Goal: Navigation & Orientation: Find specific page/section

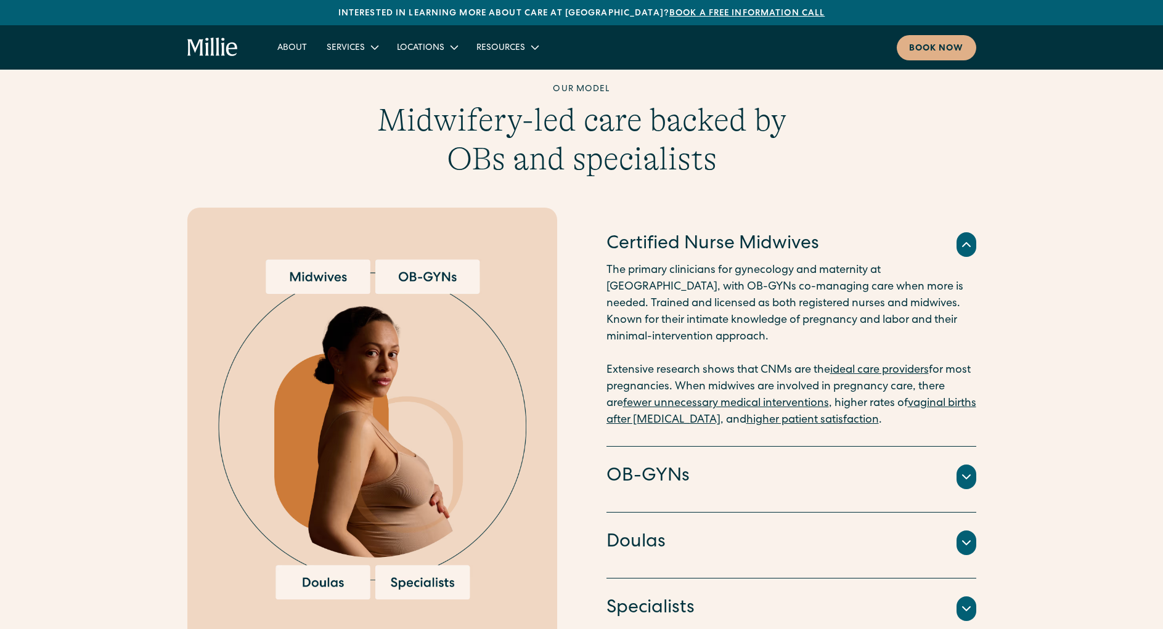
scroll to position [1233, 0]
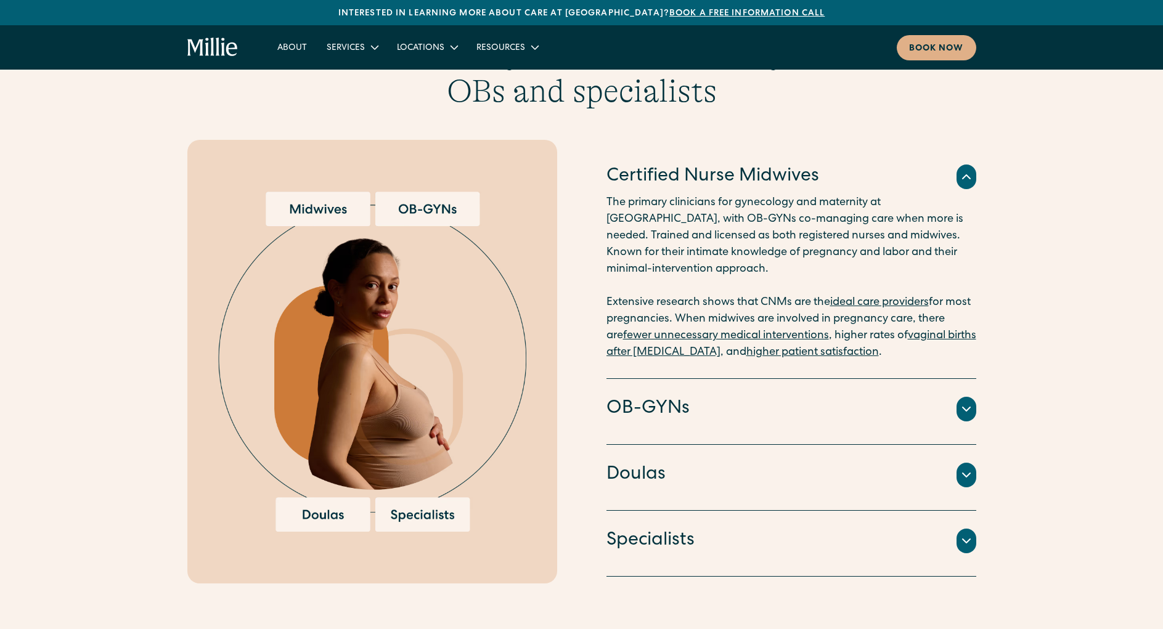
click at [448, 502] on img at bounding box center [372, 362] width 308 height 340
click at [970, 534] on icon at bounding box center [966, 541] width 15 height 15
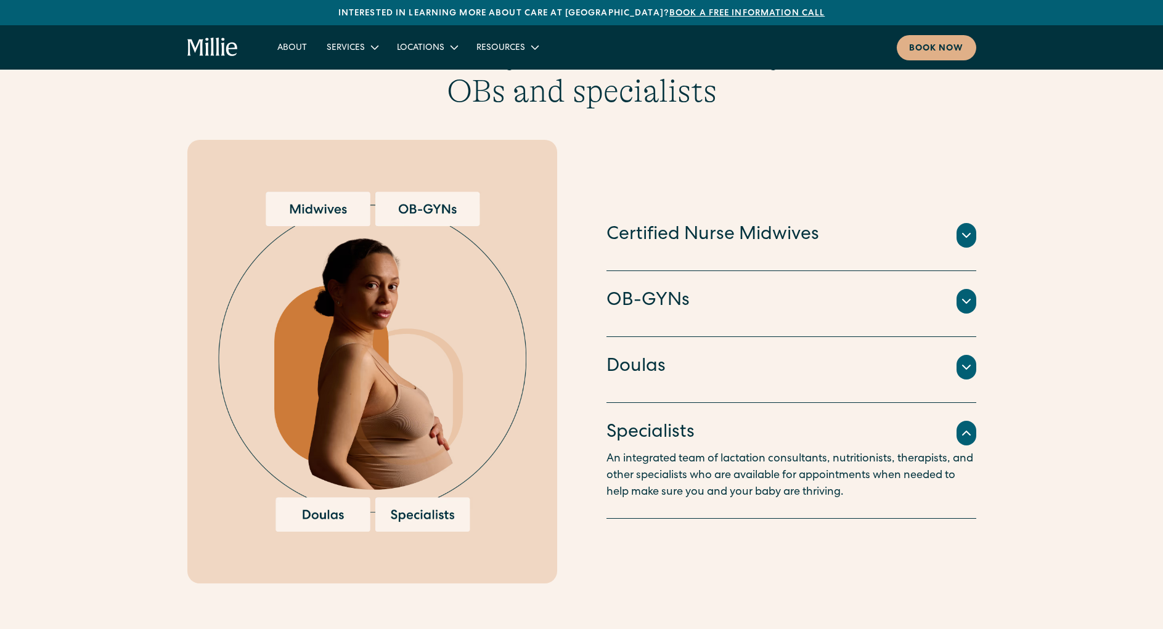
click at [417, 197] on img at bounding box center [372, 362] width 308 height 340
click at [971, 294] on icon at bounding box center [966, 301] width 15 height 15
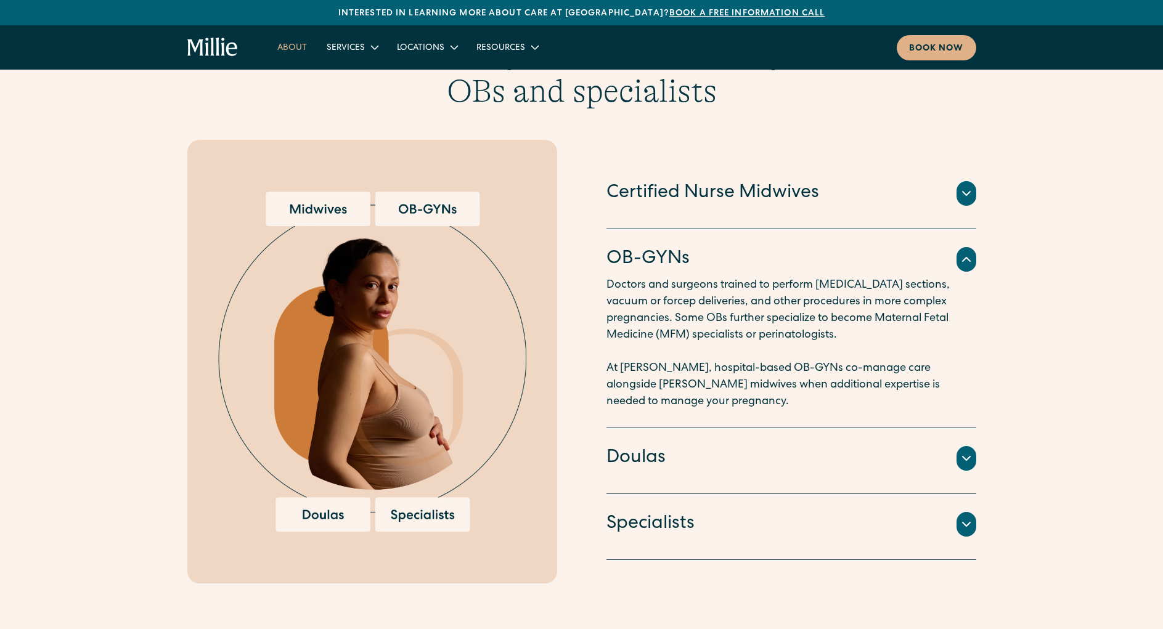
click at [295, 49] on link "About" at bounding box center [292, 47] width 49 height 20
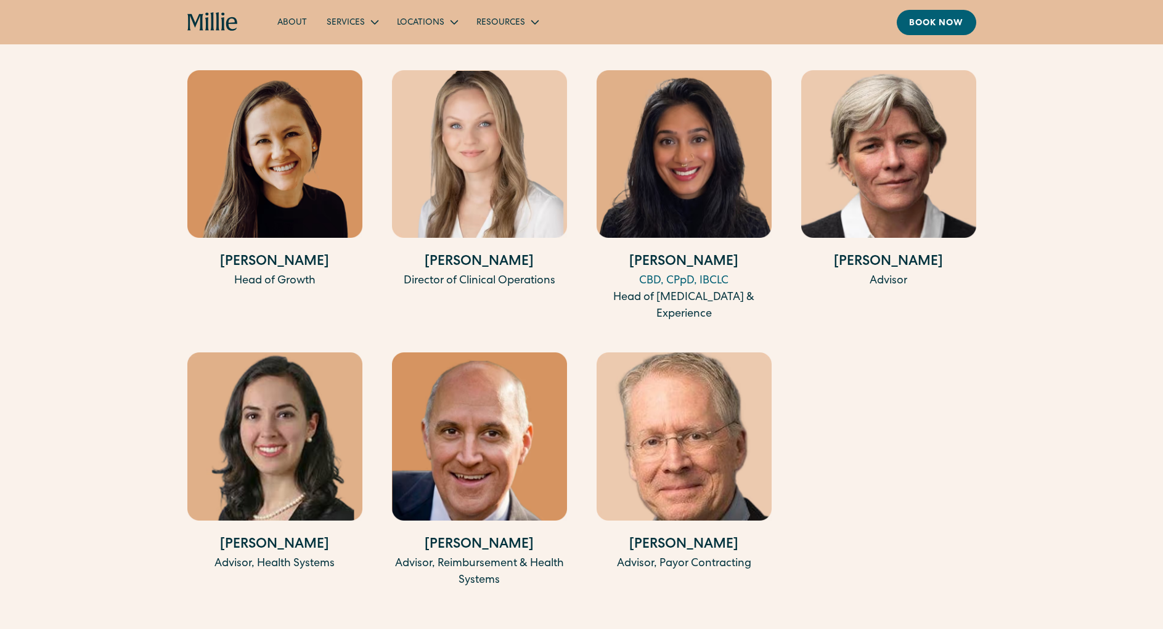
scroll to position [2651, 0]
